Goal: Information Seeking & Learning: Find specific fact

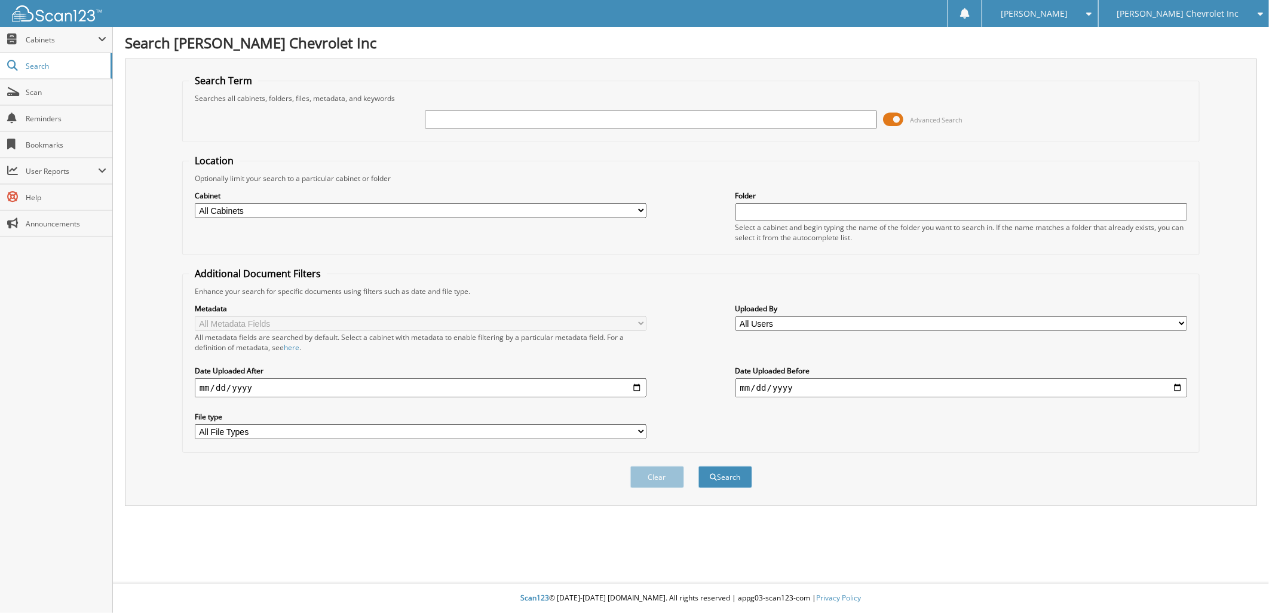
click at [471, 118] on input "text" at bounding box center [651, 120] width 452 height 18
type input "168372"
click at [725, 470] on button "Search" at bounding box center [725, 477] width 54 height 22
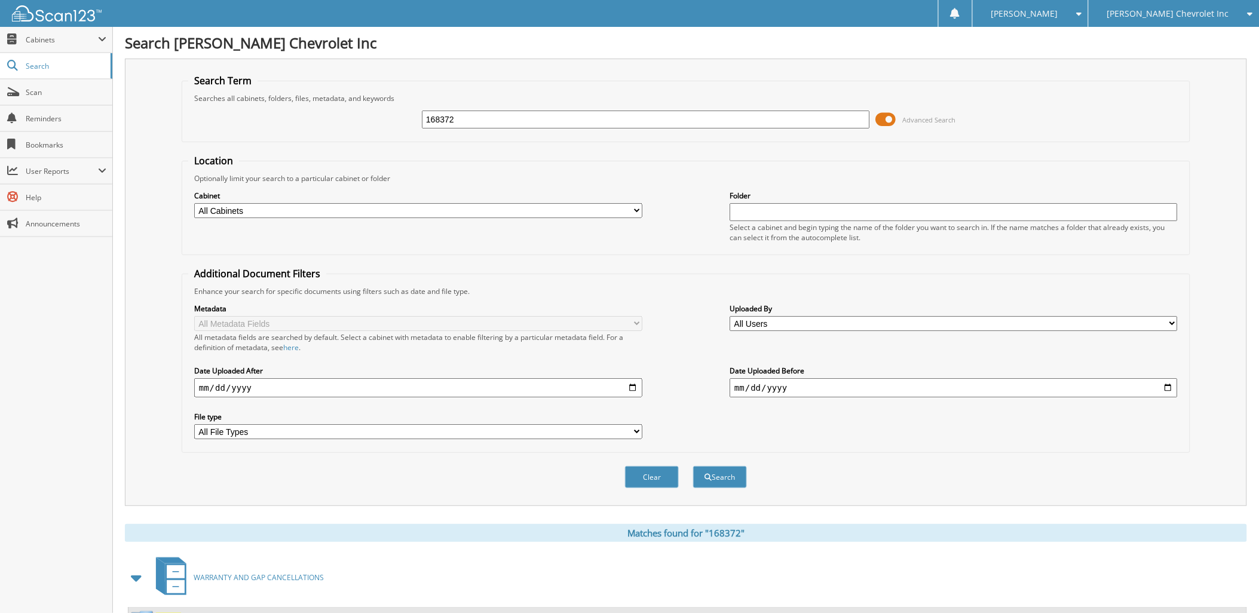
click at [893, 116] on span at bounding box center [886, 120] width 20 height 18
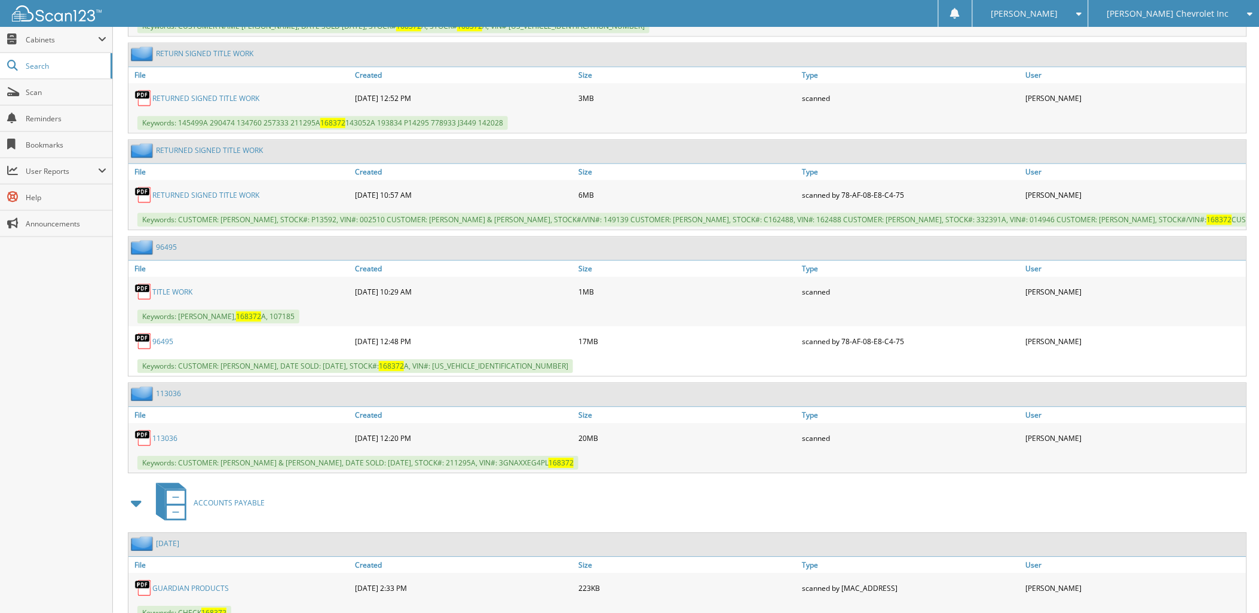
scroll to position [1014, 0]
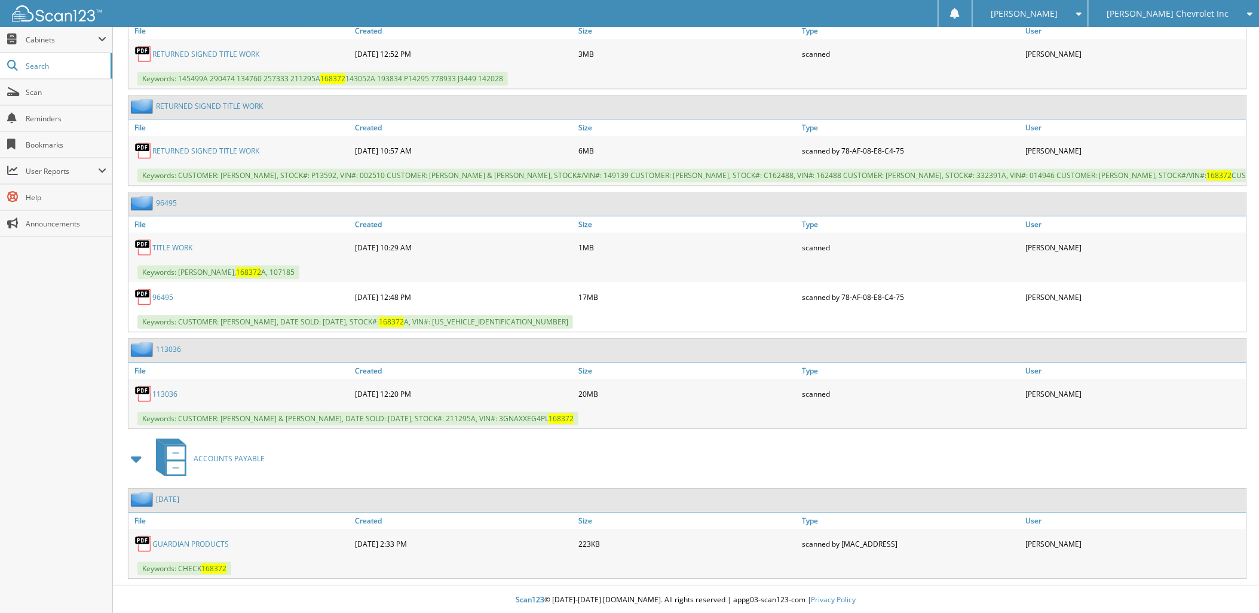
click at [165, 392] on link "113036" at bounding box center [164, 394] width 25 height 10
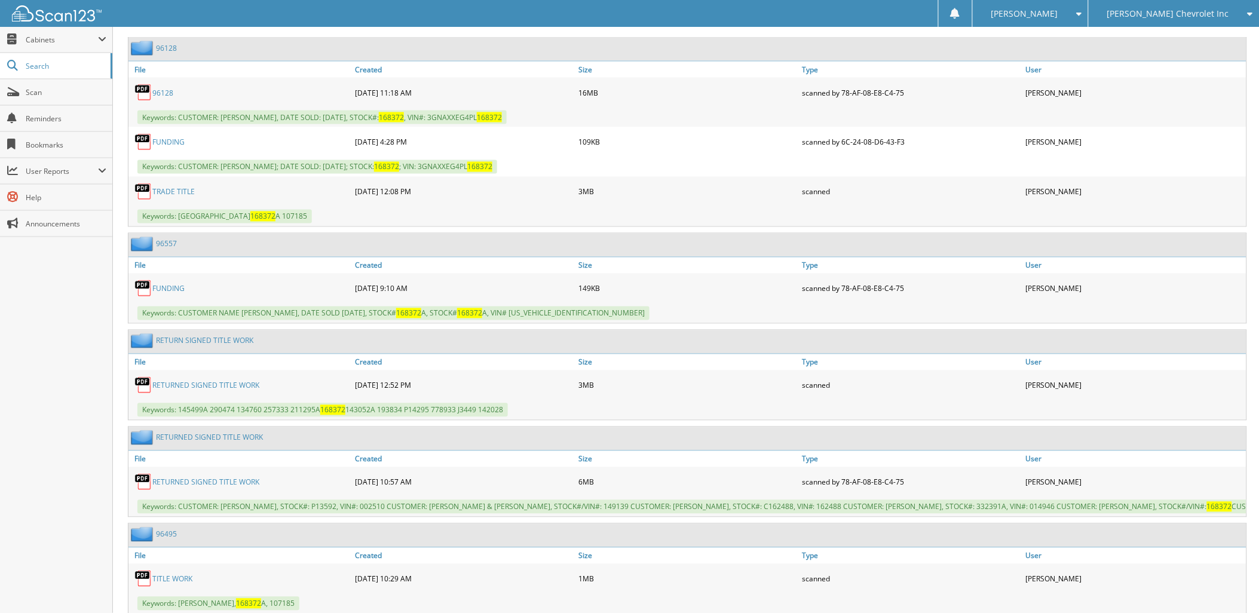
scroll to position [217, 0]
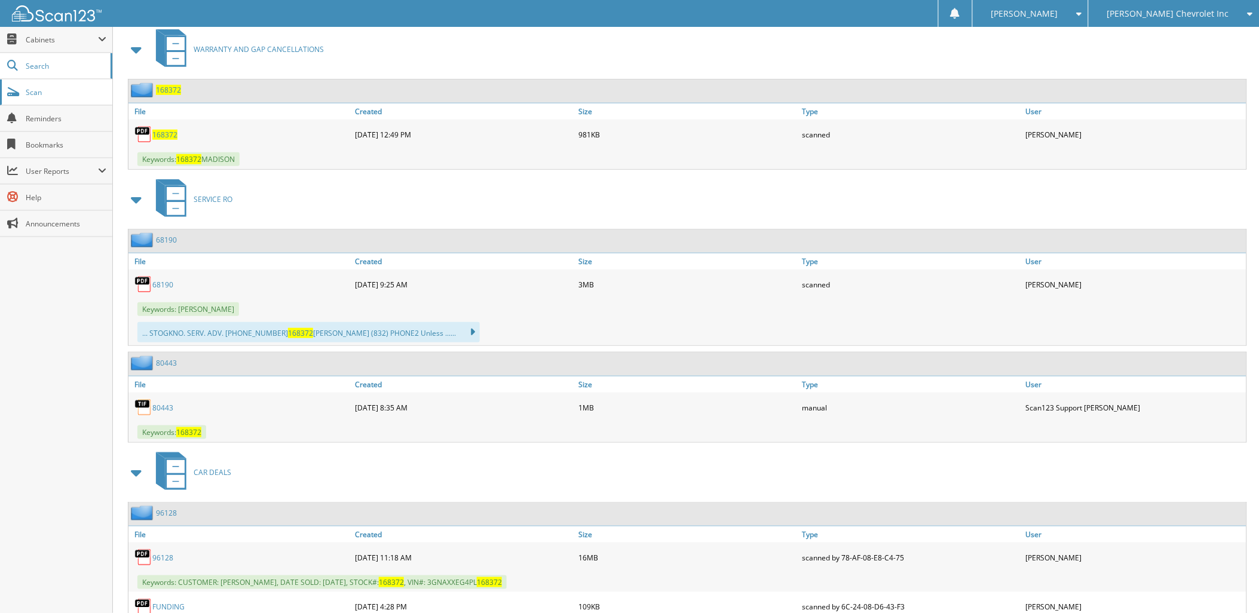
click at [57, 96] on span "Scan" at bounding box center [66, 92] width 81 height 10
